Goal: Communication & Community: Connect with others

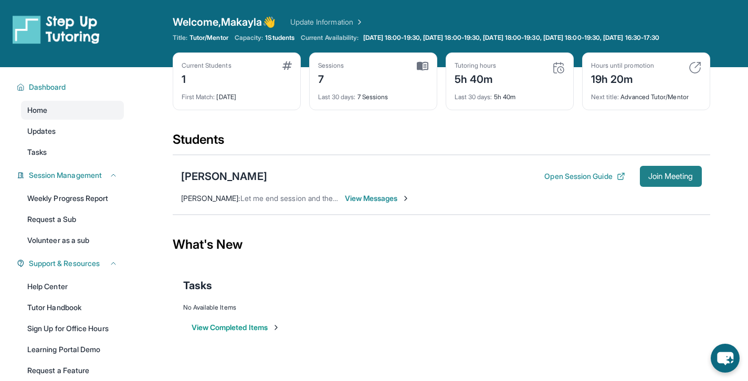
click at [657, 180] on span "Join Meeting" at bounding box center [671, 176] width 45 height 6
click at [382, 203] on span "View Messages" at bounding box center [378, 198] width 66 height 11
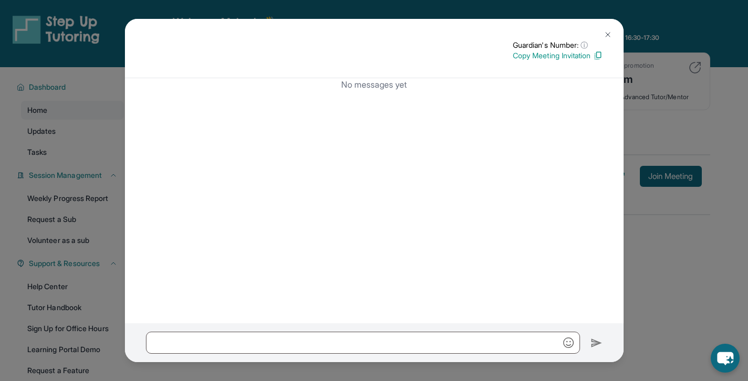
click at [670, 258] on div "Guardian's Number: ⓘ This isn't the guardian's real number — it's a private for…" at bounding box center [374, 190] width 748 height 381
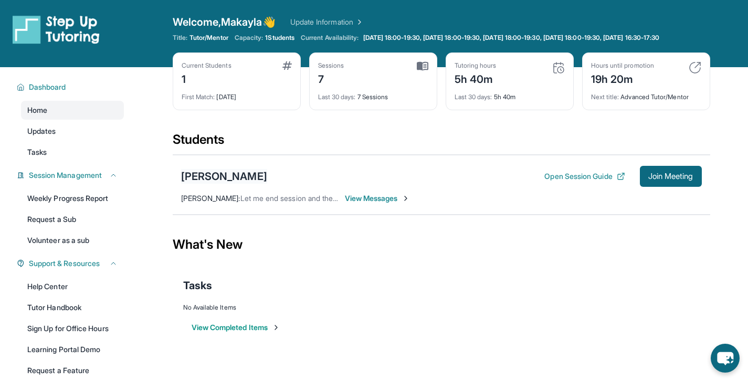
click at [228, 184] on div "[PERSON_NAME]" at bounding box center [224, 176] width 86 height 15
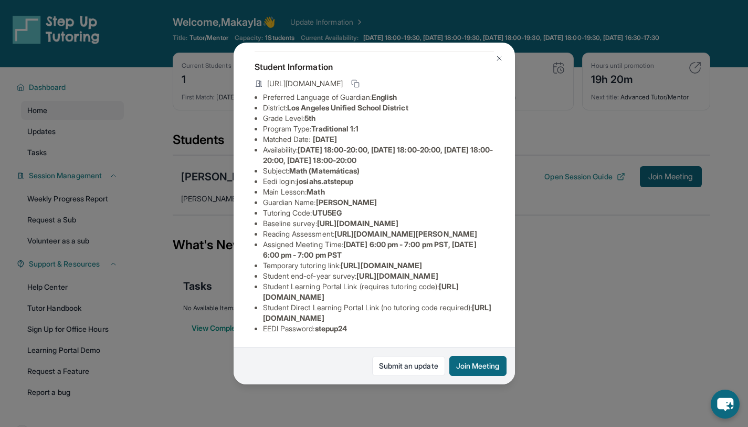
scroll to position [157, 0]
